Goal: Register for event/course

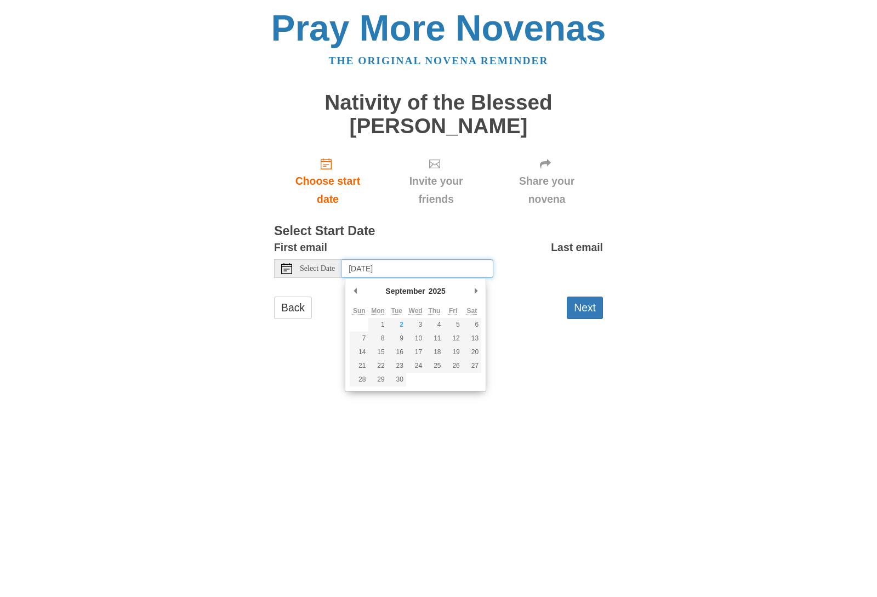
click at [357, 270] on input "[DATE]" at bounding box center [417, 268] width 151 height 19
type input "Tuesday, September 2nd"
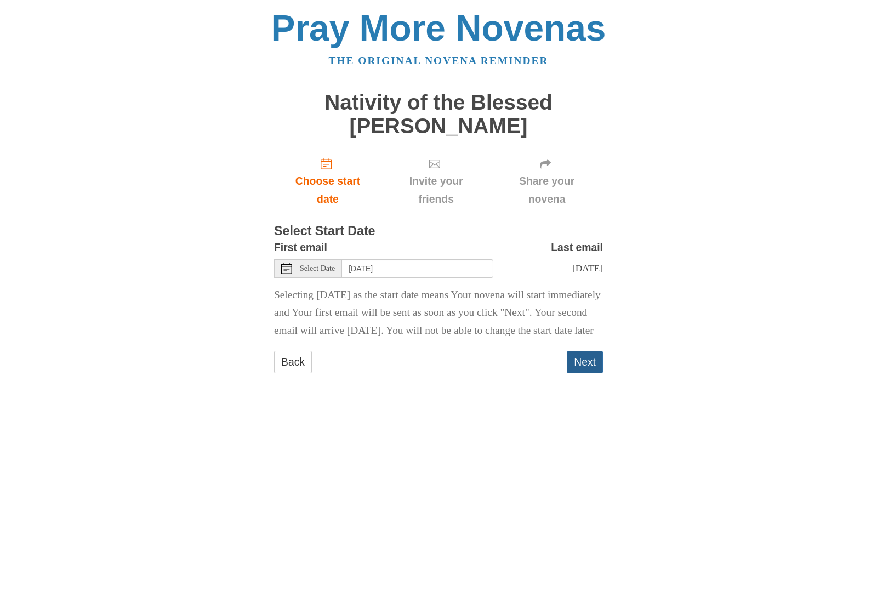
click at [584, 373] on button "Next" at bounding box center [585, 362] width 36 height 22
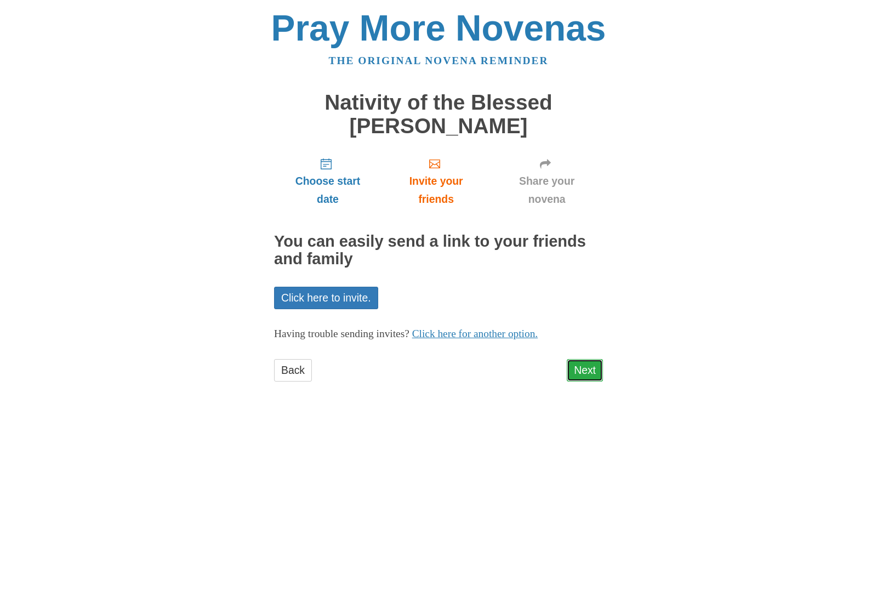
click at [592, 366] on link "Next" at bounding box center [585, 370] width 36 height 22
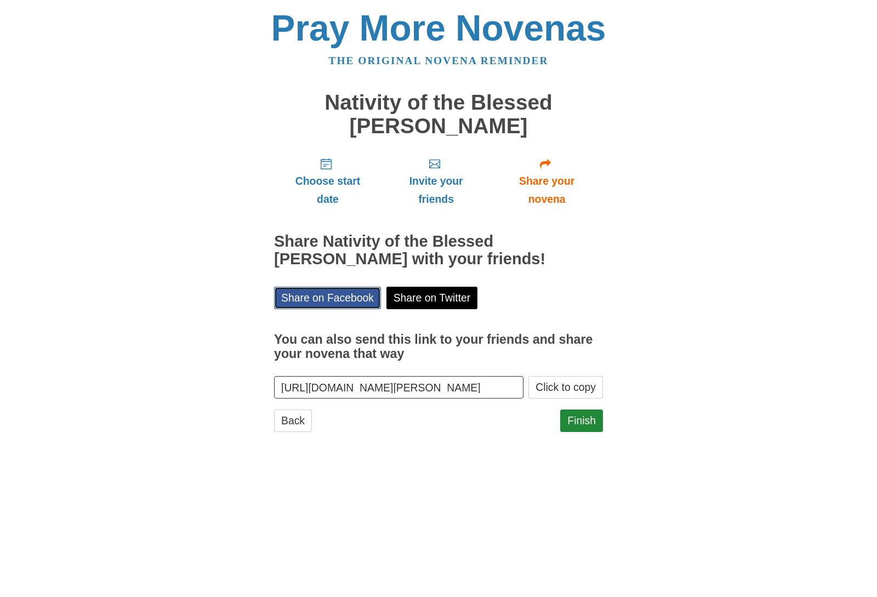
click at [299, 291] on link "Share on Facebook" at bounding box center [327, 298] width 107 height 22
click at [584, 423] on link "Finish" at bounding box center [581, 421] width 43 height 22
